Goal: Information Seeking & Learning: Learn about a topic

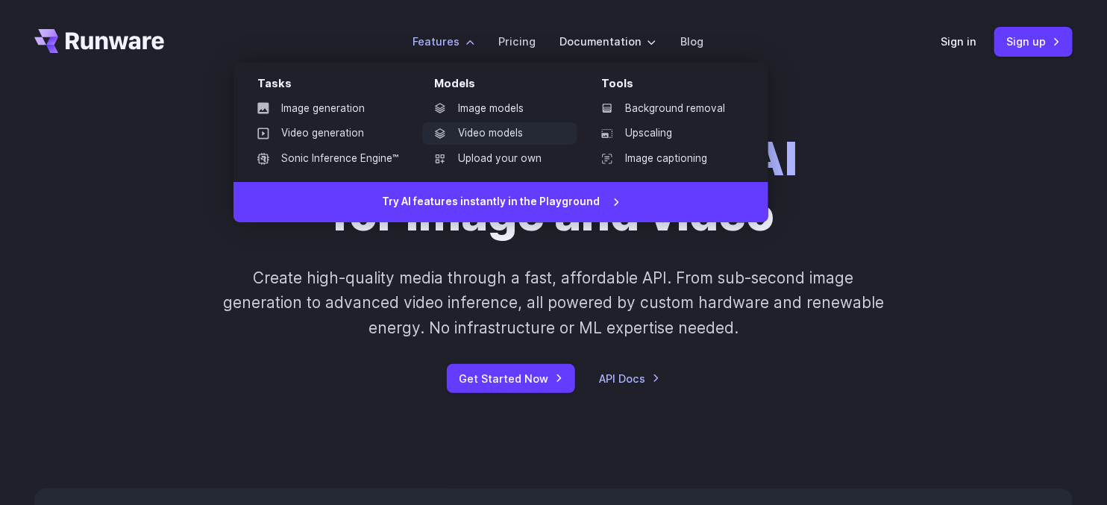
click at [480, 132] on link "Video models" at bounding box center [499, 133] width 155 height 22
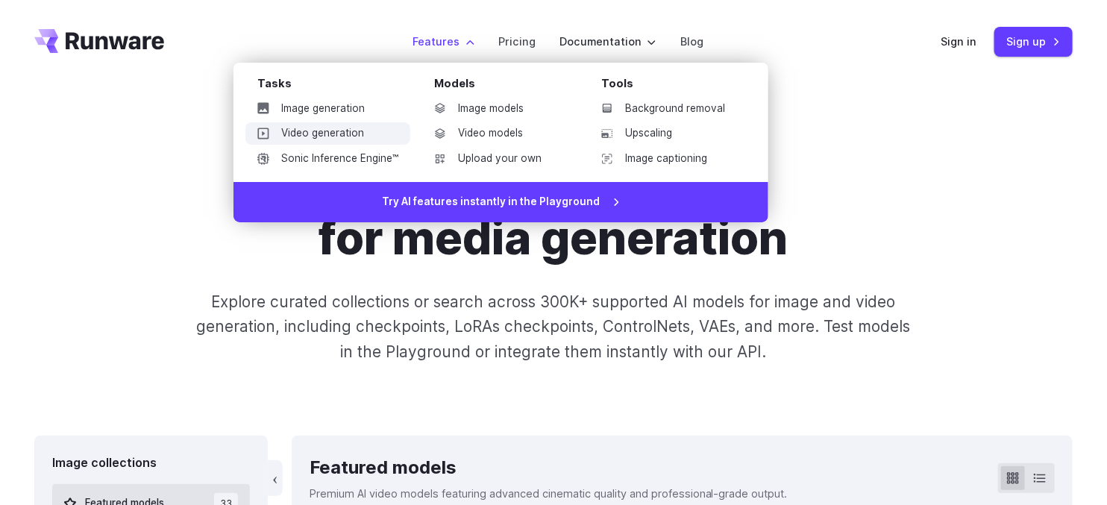
click at [339, 135] on link "Video generation" at bounding box center [327, 133] width 165 height 22
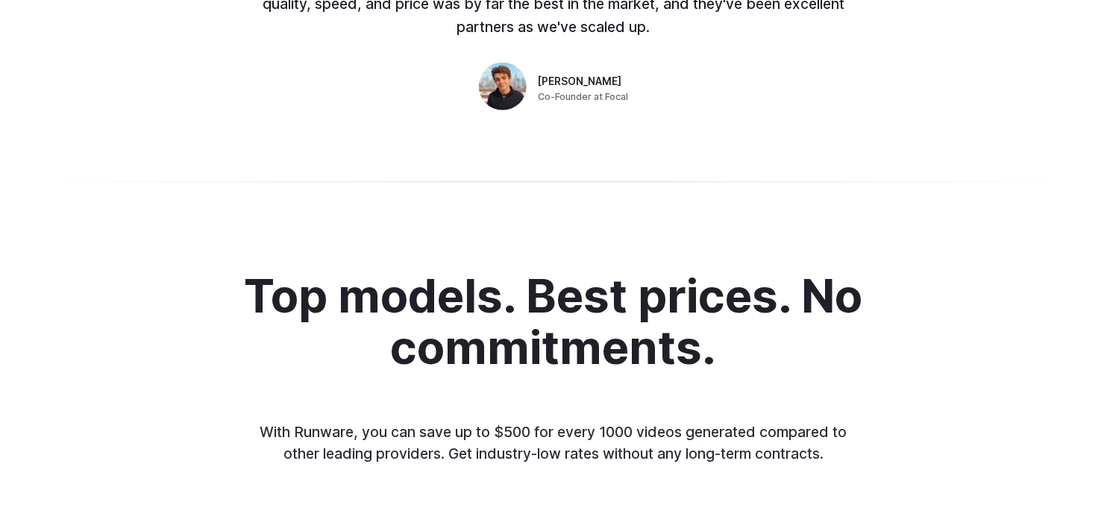
scroll to position [696, 0]
